Goal: Task Accomplishment & Management: Manage account settings

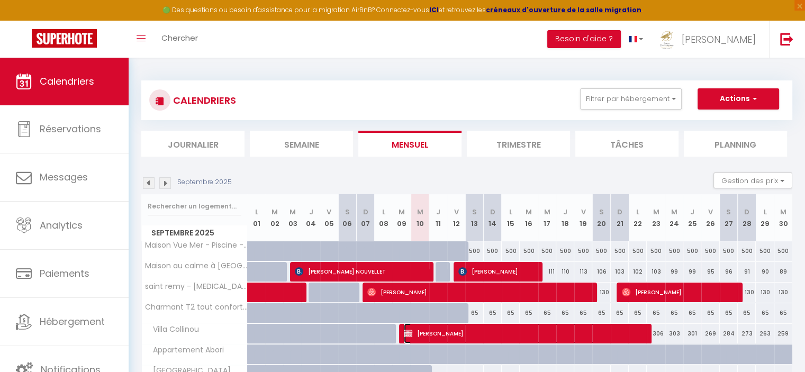
click at [477, 341] on span "[PERSON_NAME]" at bounding box center [524, 333] width 240 height 20
select select "OK"
select select "KO"
select select "1"
select select "0"
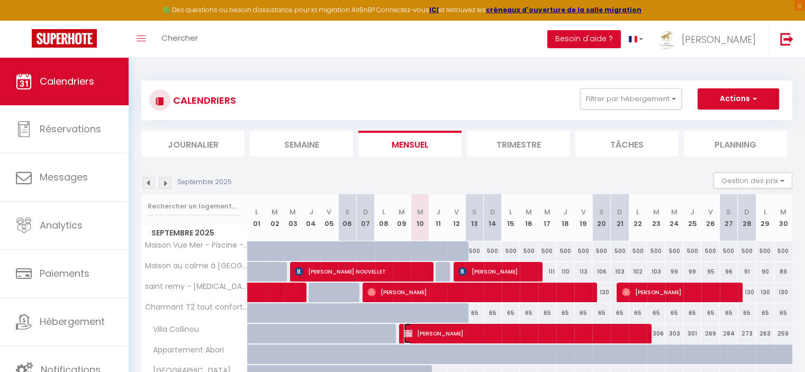
select select "1"
select select
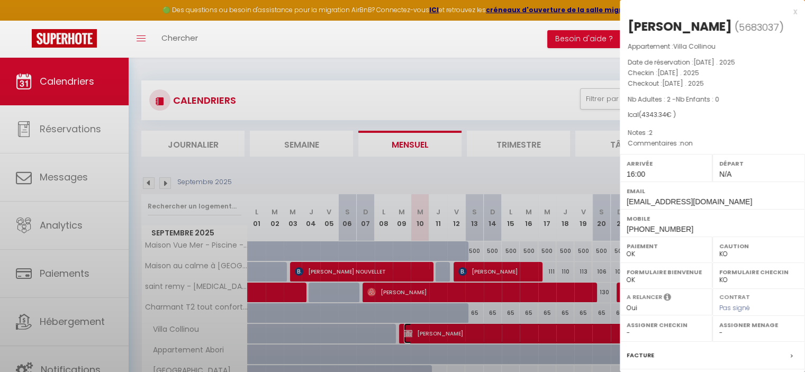
select select "38474"
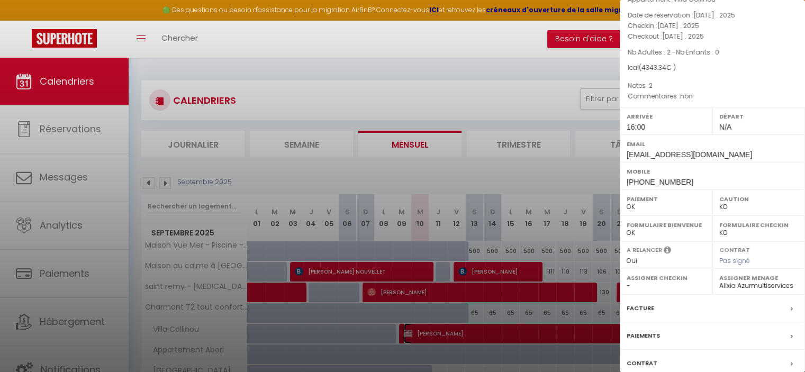
scroll to position [119, 0]
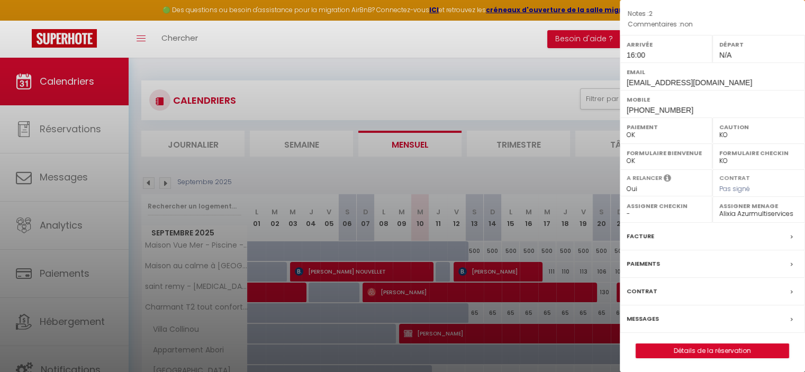
click at [668, 235] on div "Facture" at bounding box center [712, 237] width 185 height 28
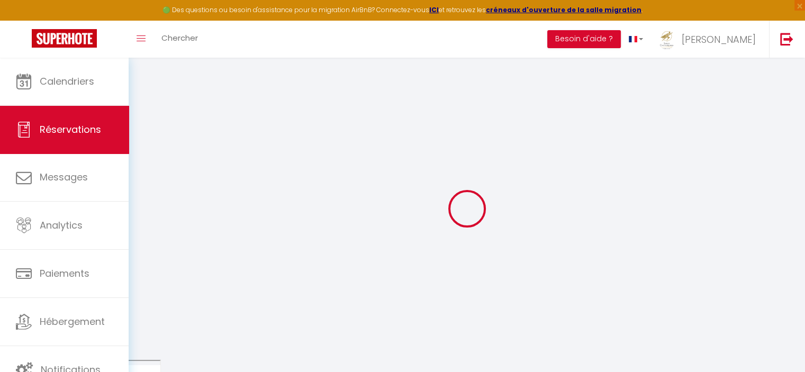
select select
checkbox input "false"
select index
type \?1 "non"
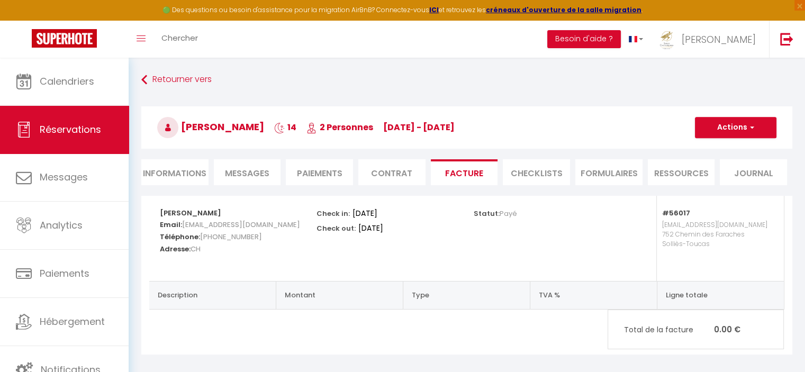
scroll to position [57, 0]
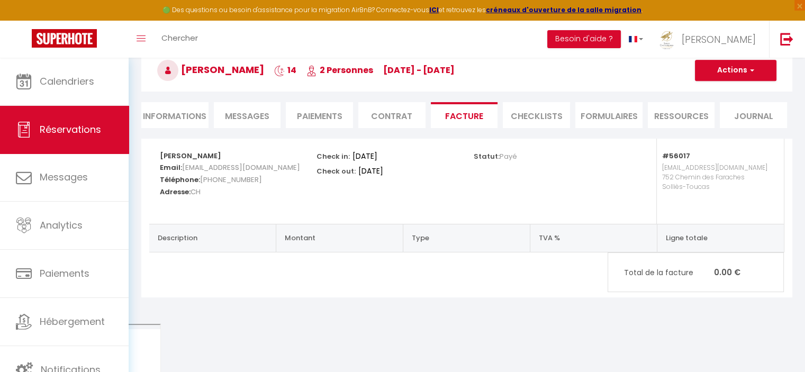
click at [325, 114] on li "Paiements" at bounding box center [319, 115] width 67 height 26
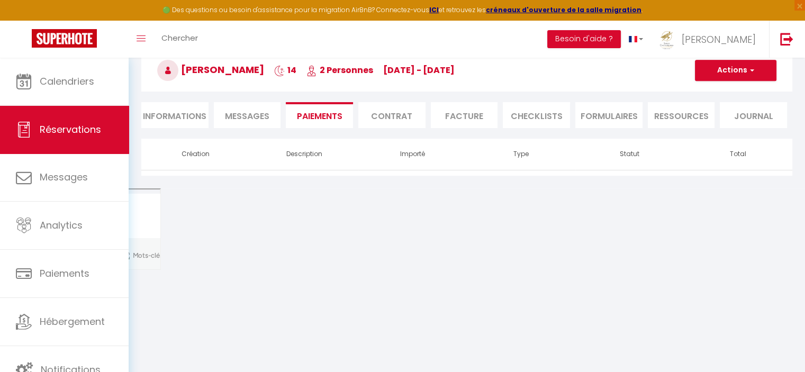
click at [182, 123] on li "Informations" at bounding box center [174, 115] width 67 height 26
select select
select index
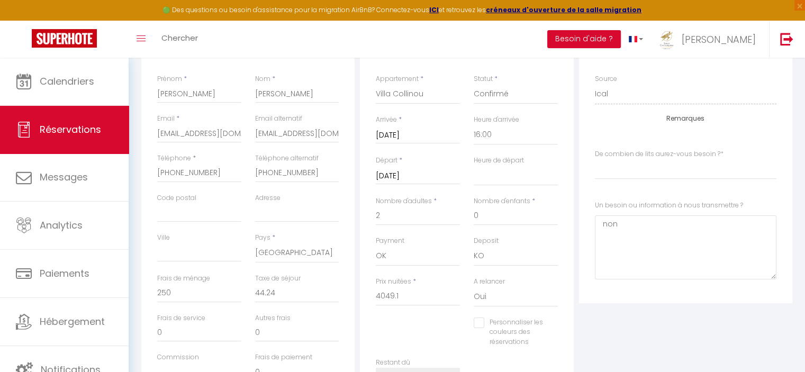
scroll to position [158, 0]
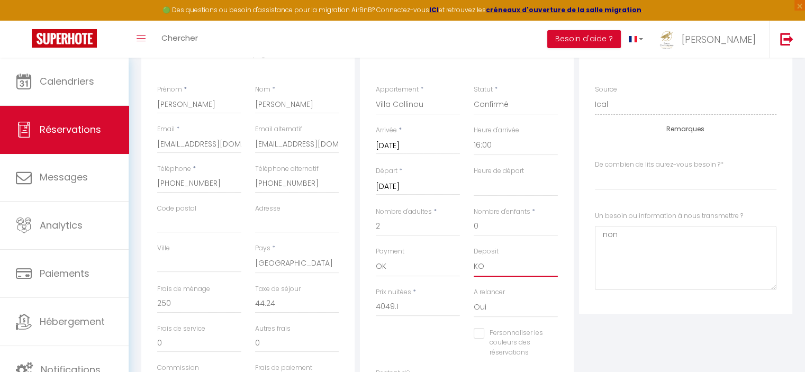
click at [488, 264] on select "OK KO" at bounding box center [516, 267] width 84 height 20
click at [516, 247] on div "Deposit OK KO" at bounding box center [516, 262] width 84 height 30
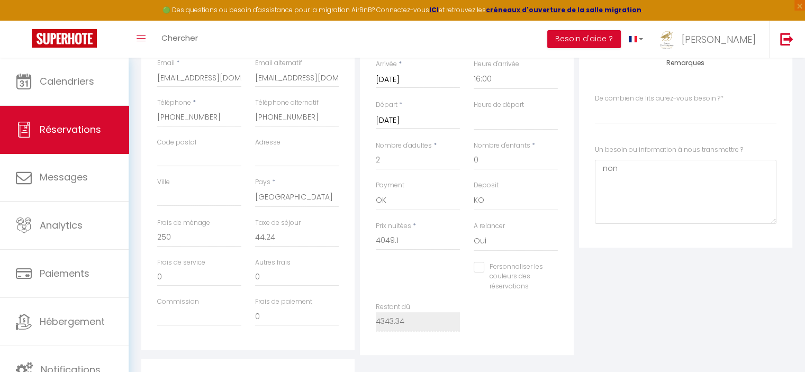
scroll to position [223, 0]
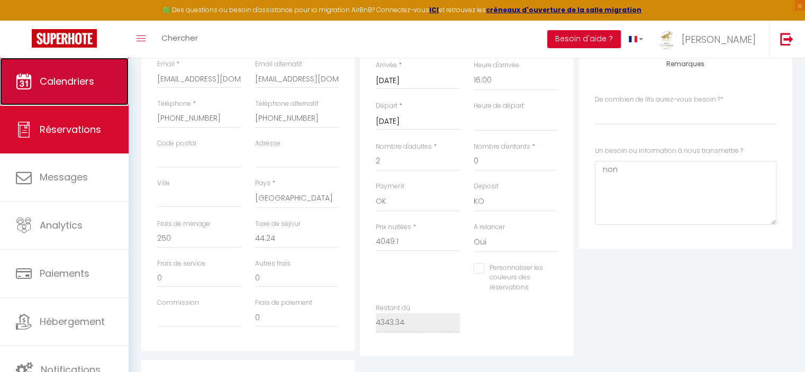
click at [86, 86] on span "Calendriers" at bounding box center [67, 81] width 55 height 13
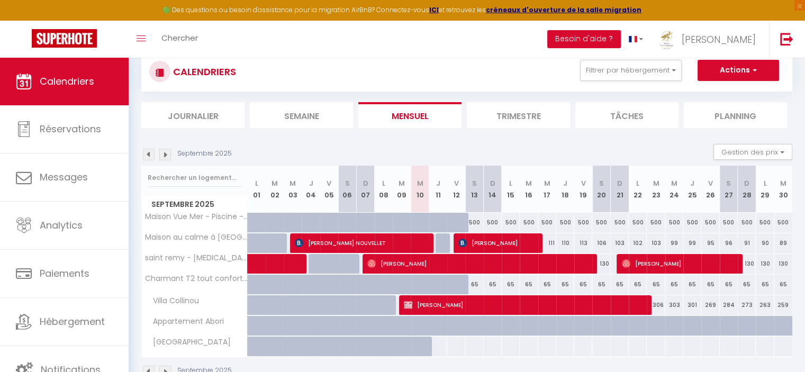
scroll to position [57, 0]
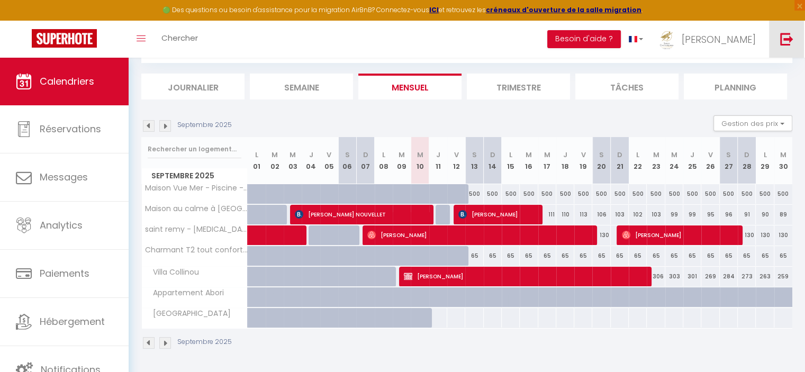
click at [793, 38] on img at bounding box center [786, 38] width 13 height 13
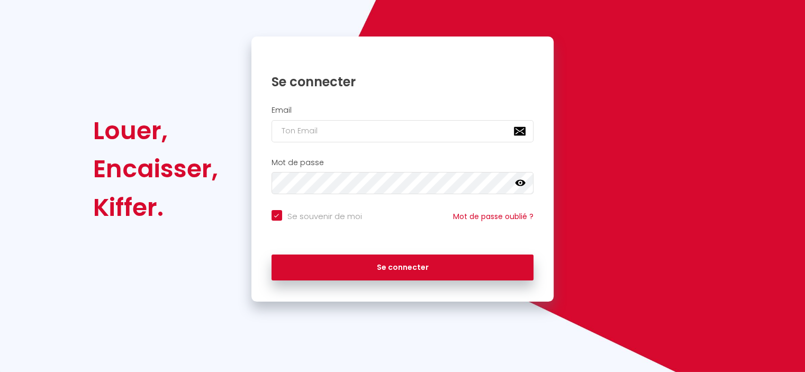
scroll to position [38, 0]
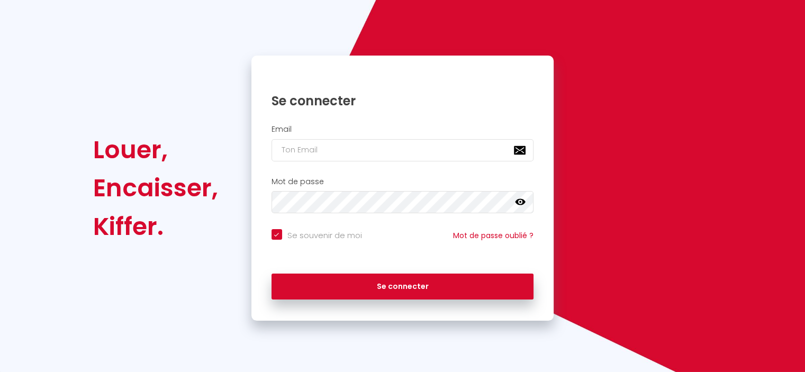
checkbox input "true"
